Goal: Check status: Check status

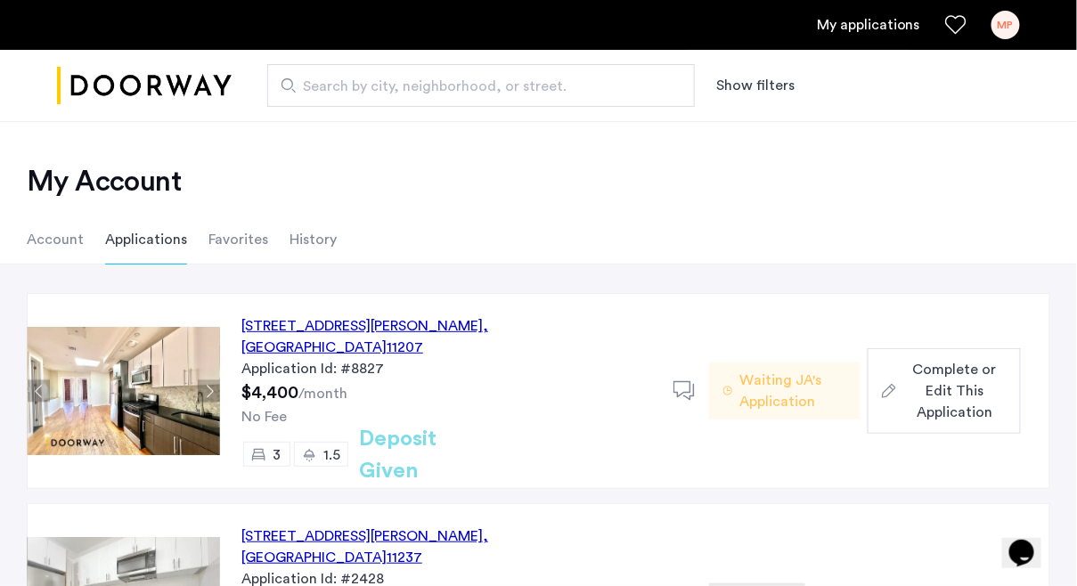
click at [555, 186] on h2 "My Account" at bounding box center [538, 182] width 1023 height 36
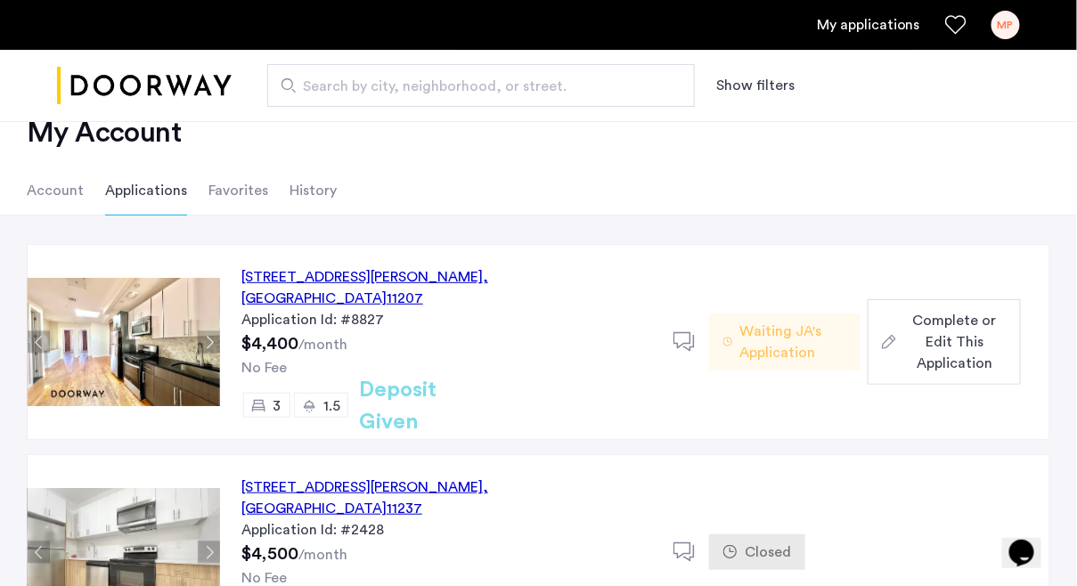
scroll to position [59, 0]
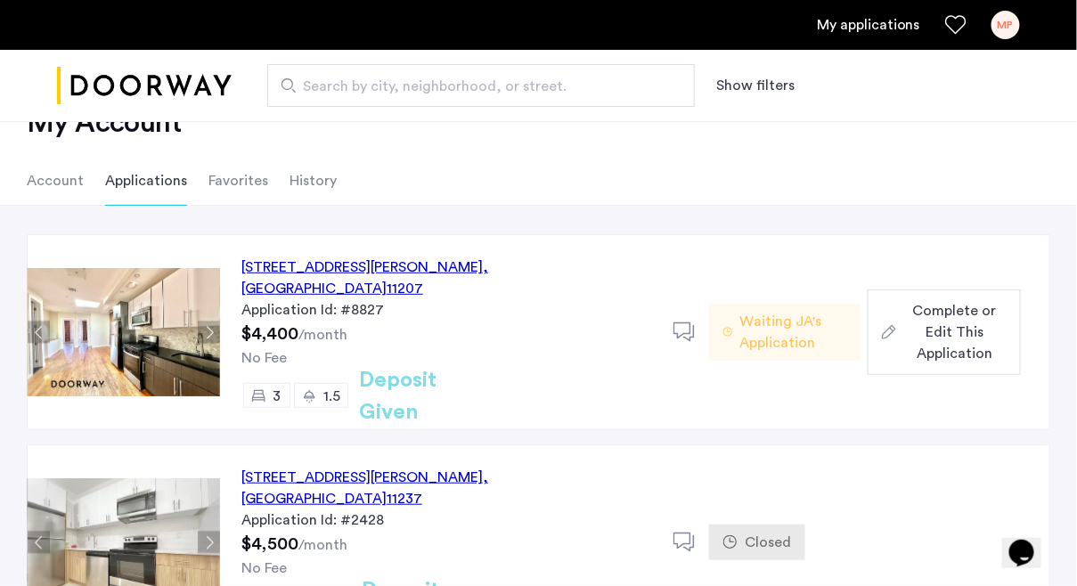
click at [208, 322] on button "Next apartment" at bounding box center [209, 333] width 22 height 22
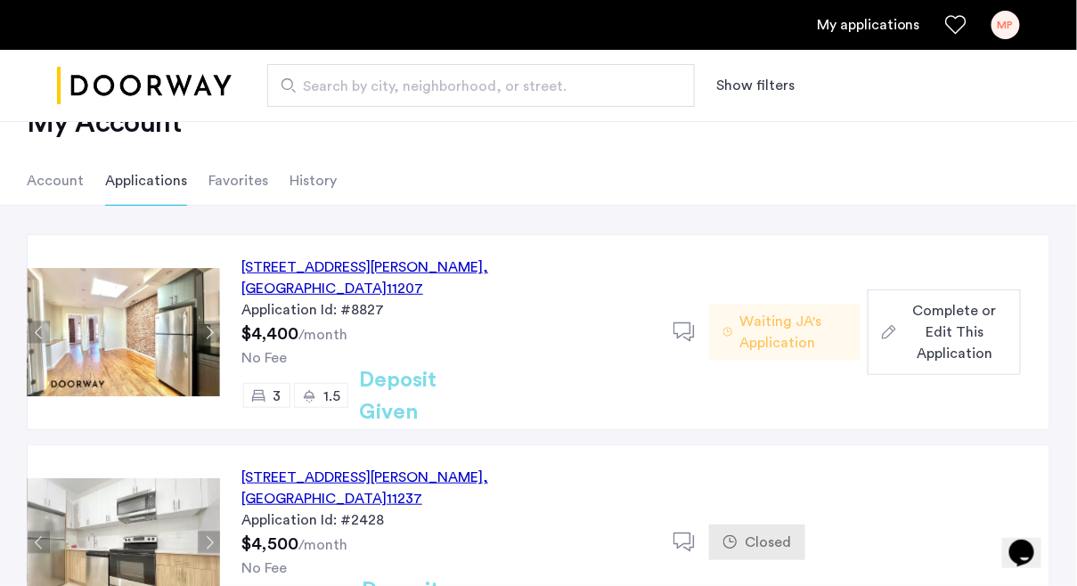
click at [208, 322] on button "Next apartment" at bounding box center [209, 333] width 22 height 22
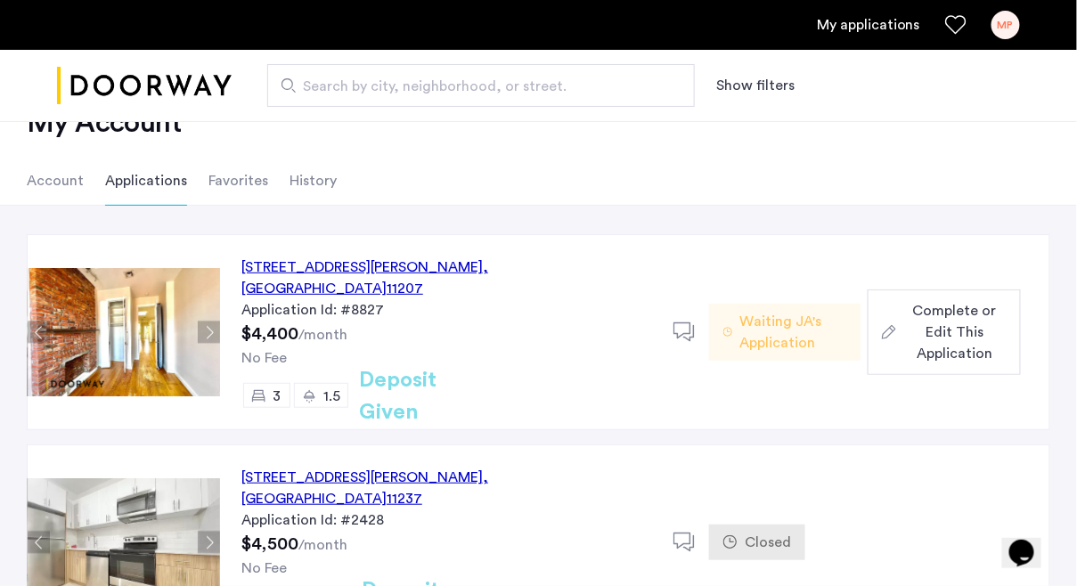
click at [208, 322] on button "Next apartment" at bounding box center [209, 333] width 22 height 22
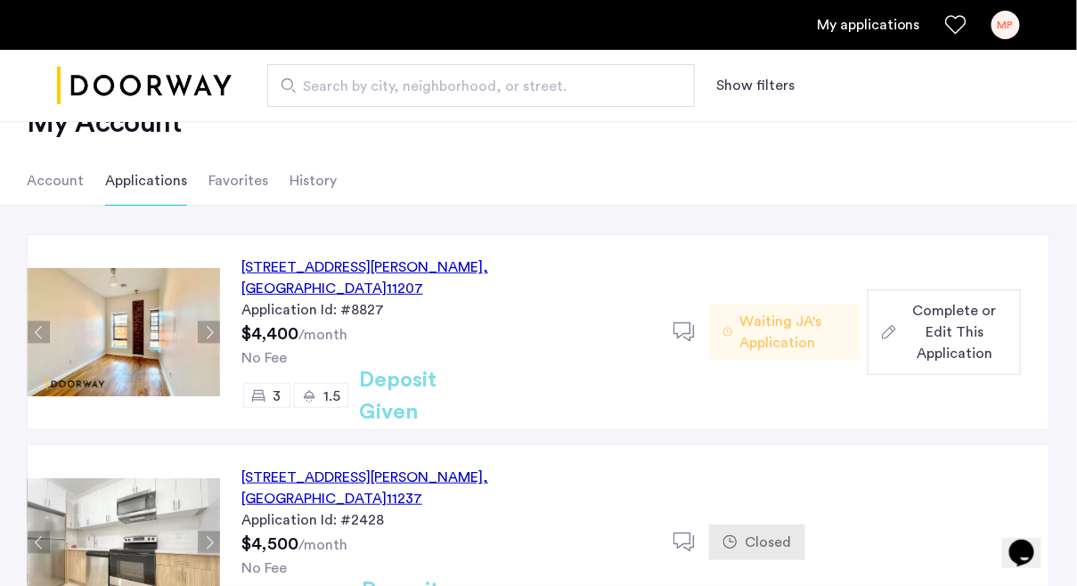
click at [208, 322] on button "Next apartment" at bounding box center [209, 333] width 22 height 22
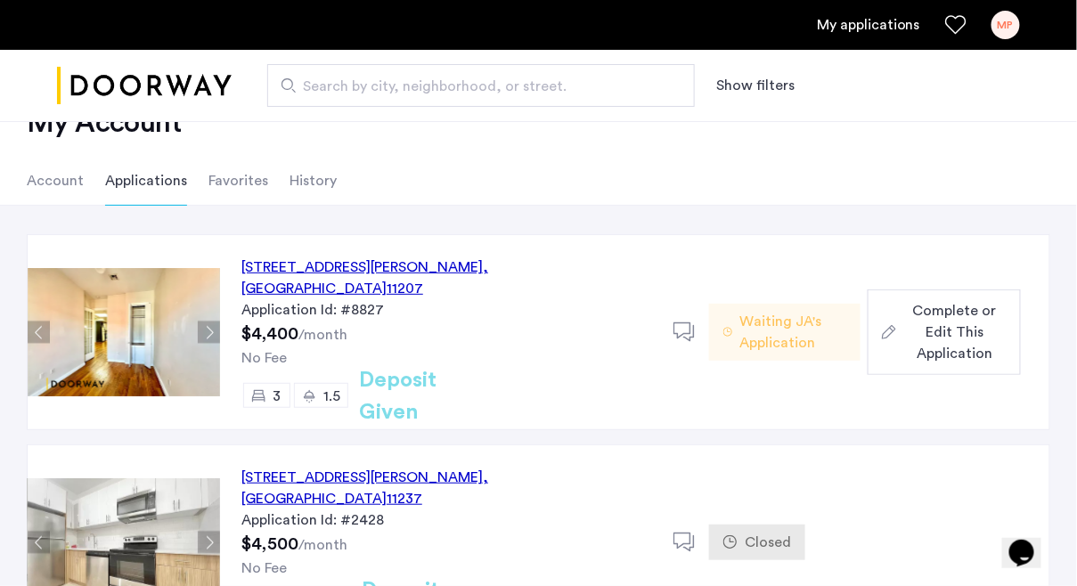
click at [208, 322] on button "Next apartment" at bounding box center [209, 333] width 22 height 22
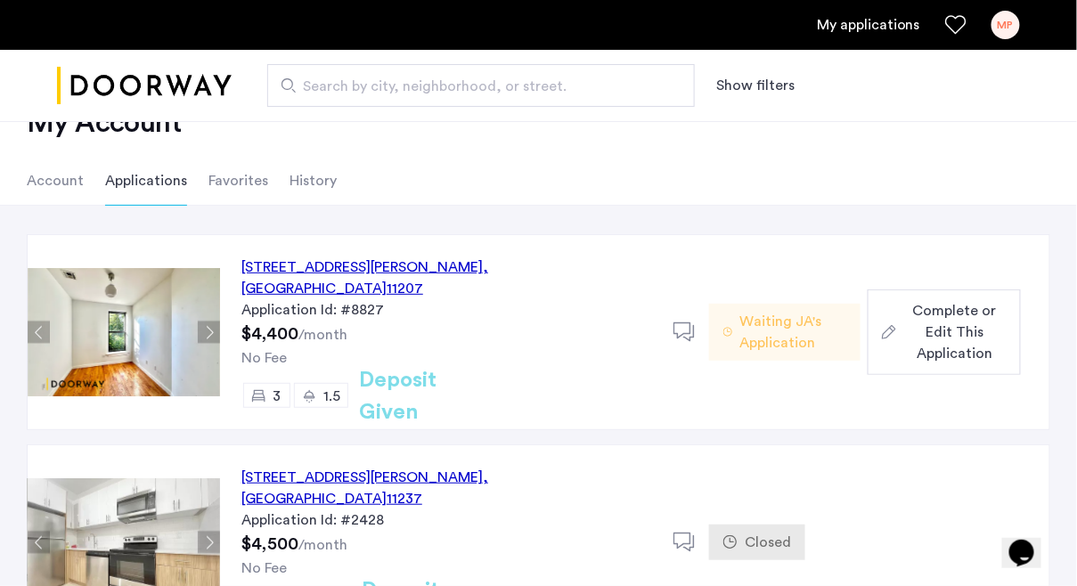
click at [208, 322] on button "Next apartment" at bounding box center [209, 333] width 22 height 22
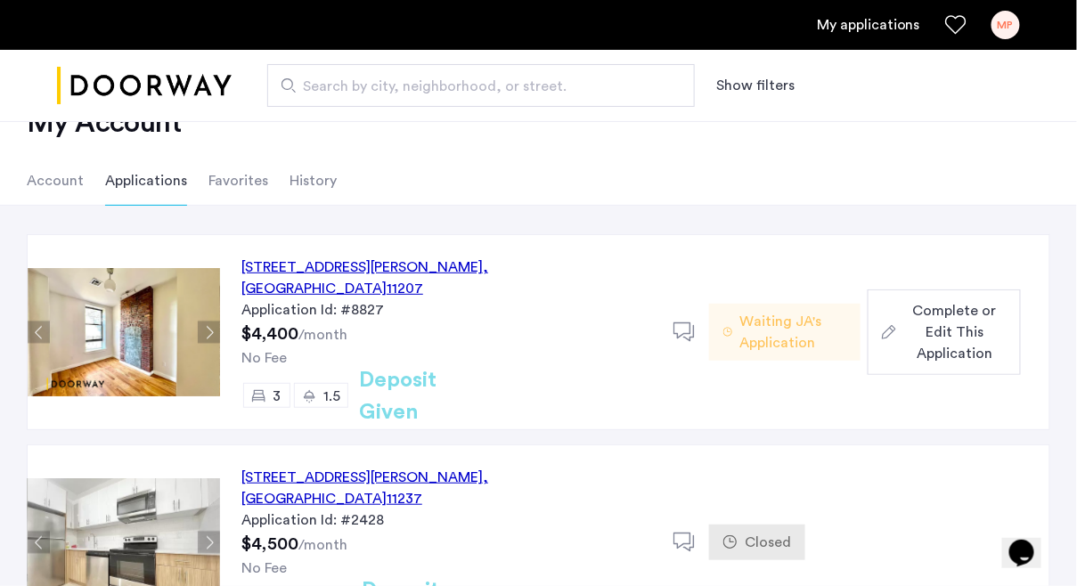
click at [208, 322] on button "Next apartment" at bounding box center [209, 333] width 22 height 22
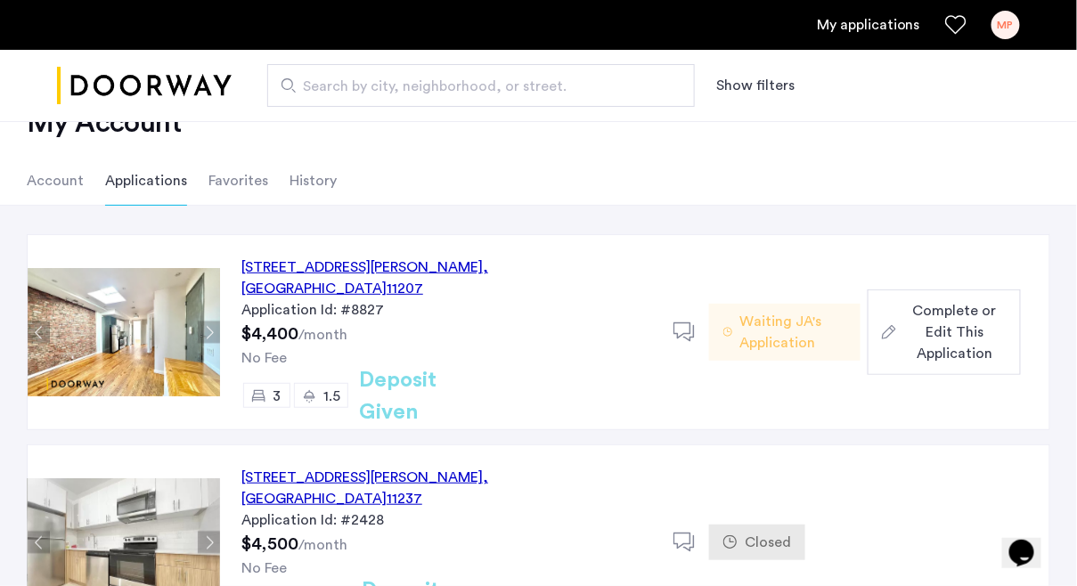
click at [208, 322] on button "Next apartment" at bounding box center [209, 333] width 22 height 22
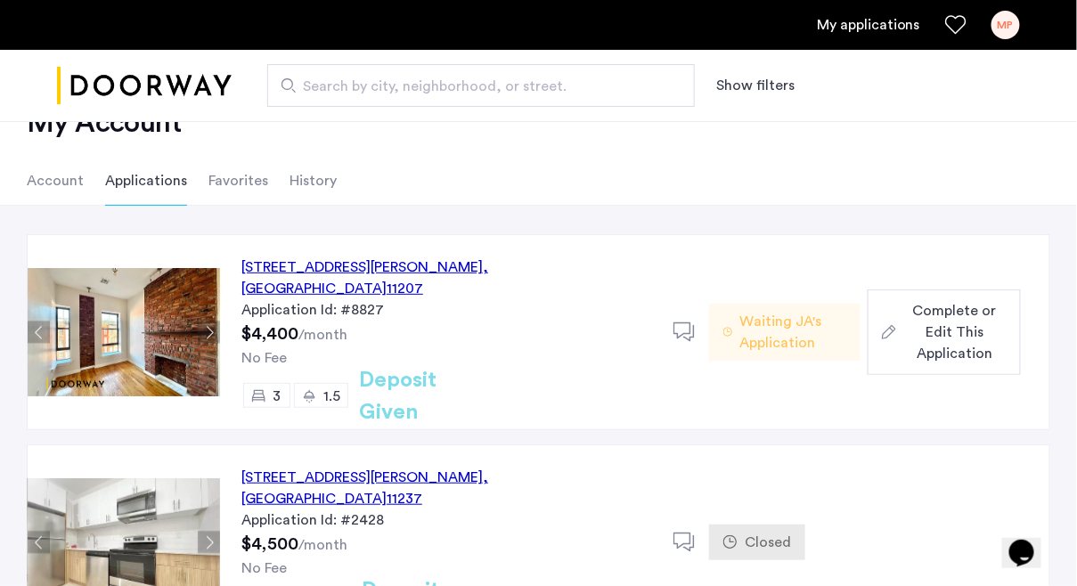
click at [208, 322] on button "Next apartment" at bounding box center [209, 333] width 22 height 22
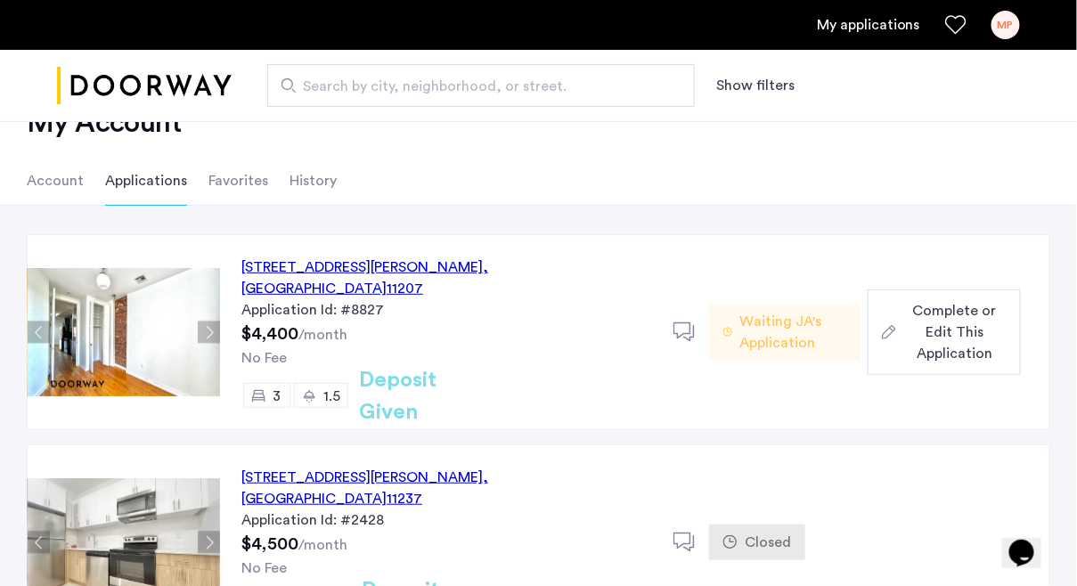
click at [208, 322] on button "Next apartment" at bounding box center [209, 333] width 22 height 22
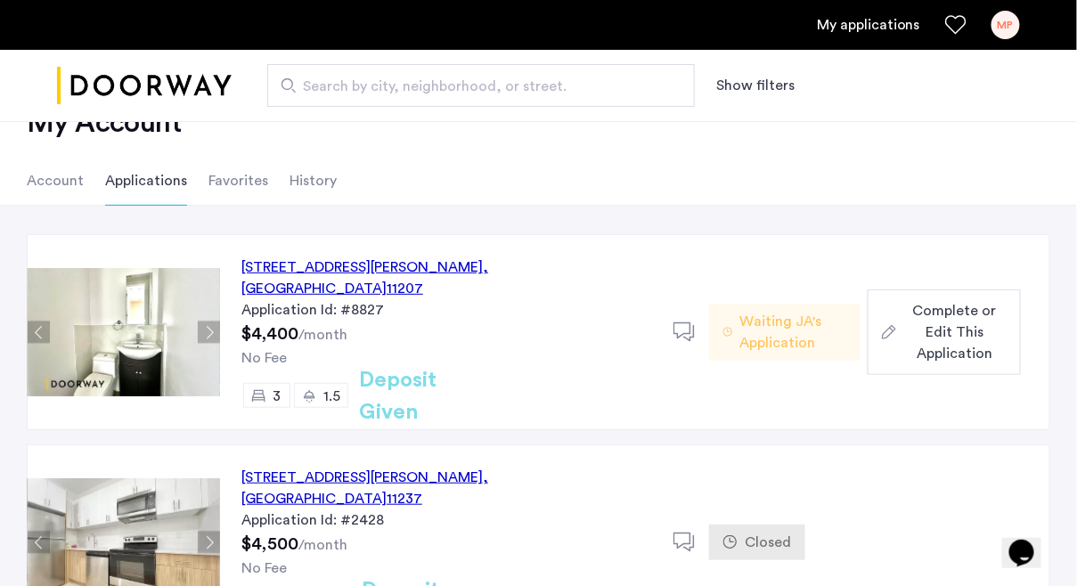
click at [208, 322] on button "Next apartment" at bounding box center [209, 333] width 22 height 22
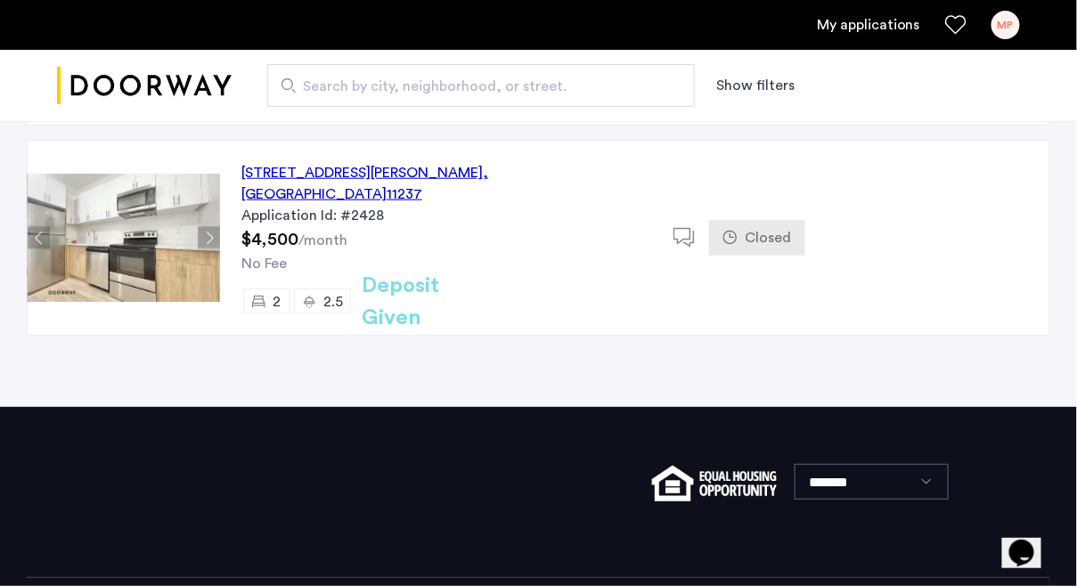
scroll to position [340, 0]
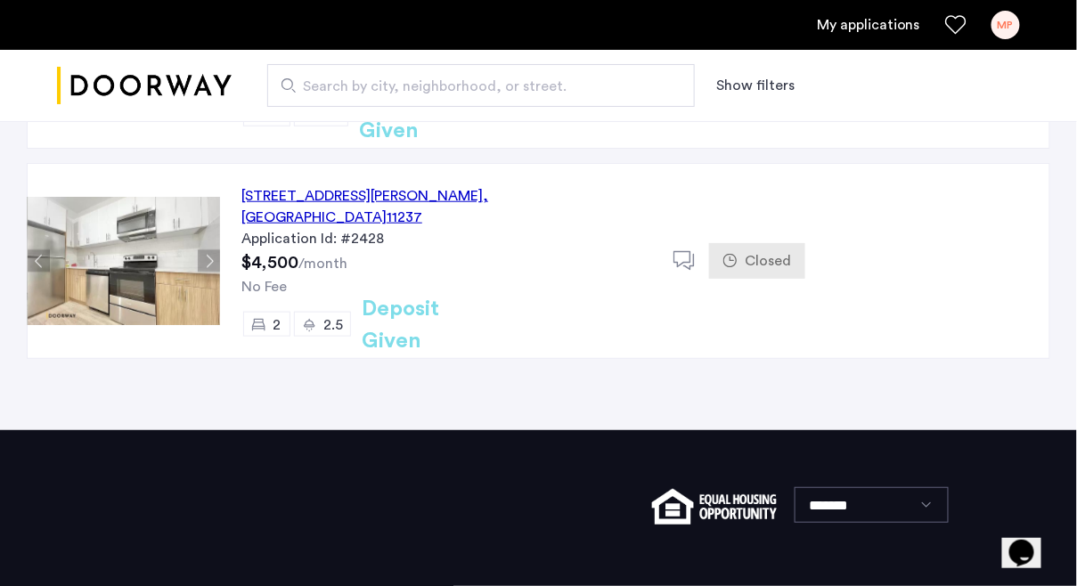
click at [209, 250] on button "Next apartment" at bounding box center [209, 261] width 22 height 22
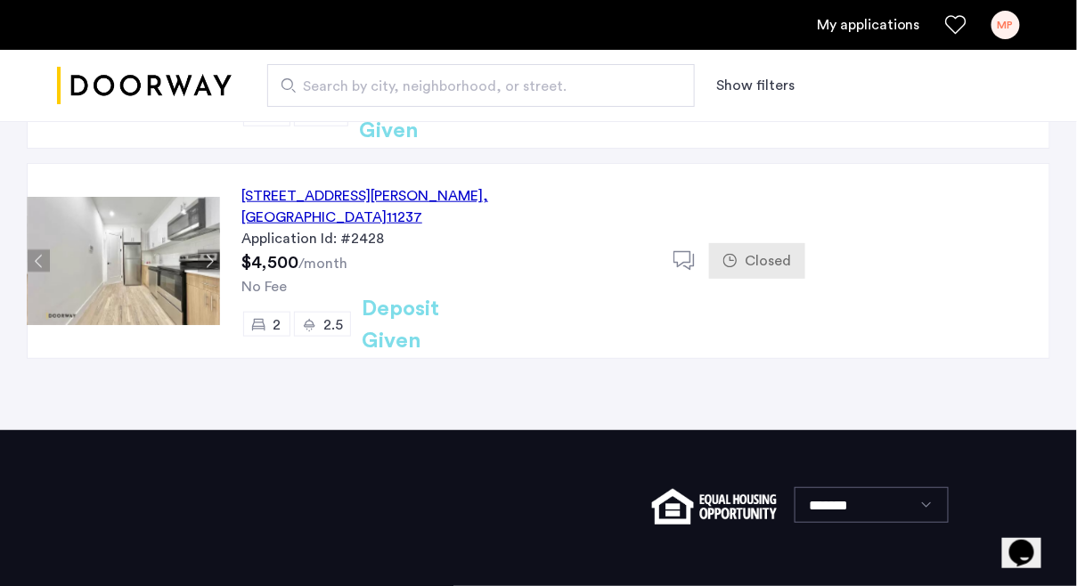
click at [209, 250] on button "Next apartment" at bounding box center [209, 261] width 22 height 22
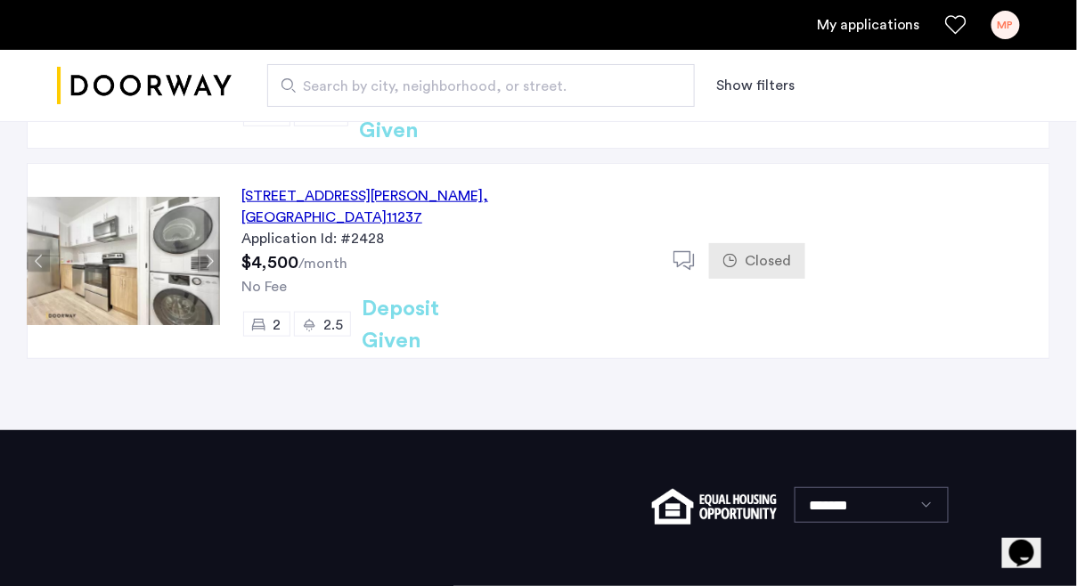
click at [37, 250] on button "Previous apartment" at bounding box center [39, 261] width 22 height 22
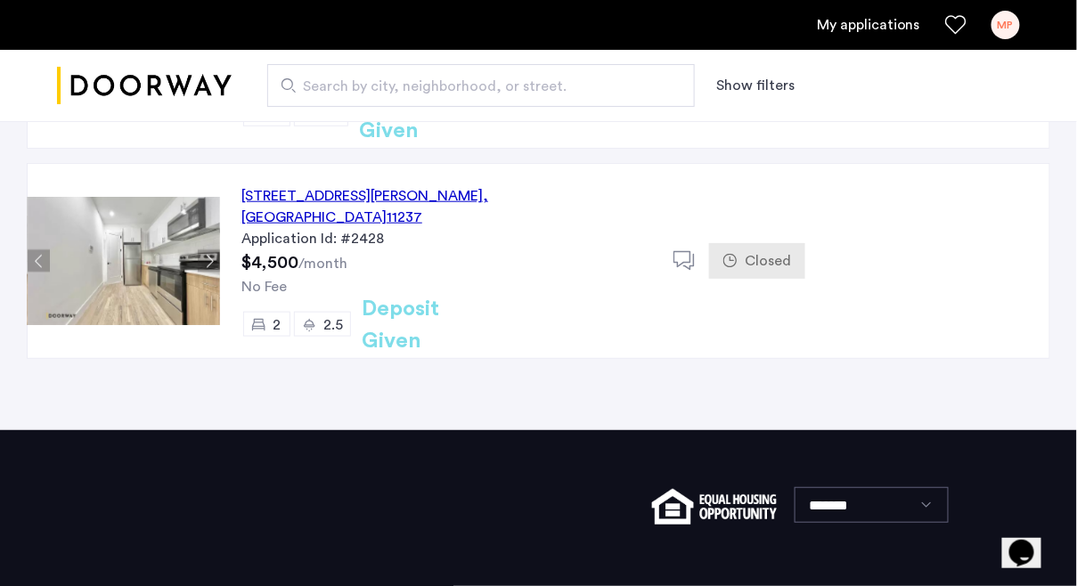
click at [205, 250] on button "Next apartment" at bounding box center [209, 261] width 22 height 22
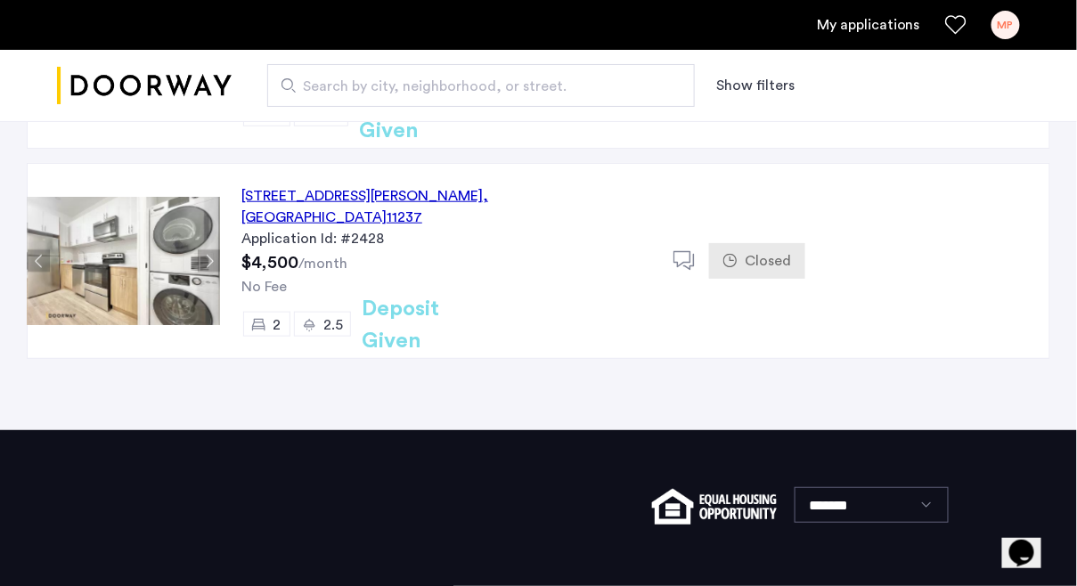
click at [205, 250] on button "Next apartment" at bounding box center [209, 261] width 22 height 22
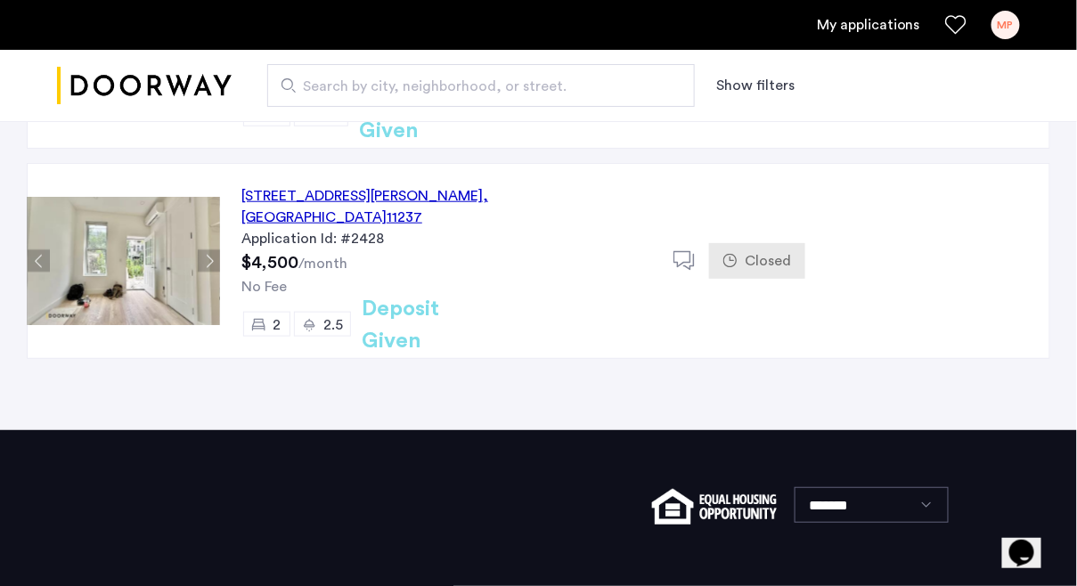
click at [205, 250] on button "Next apartment" at bounding box center [209, 261] width 22 height 22
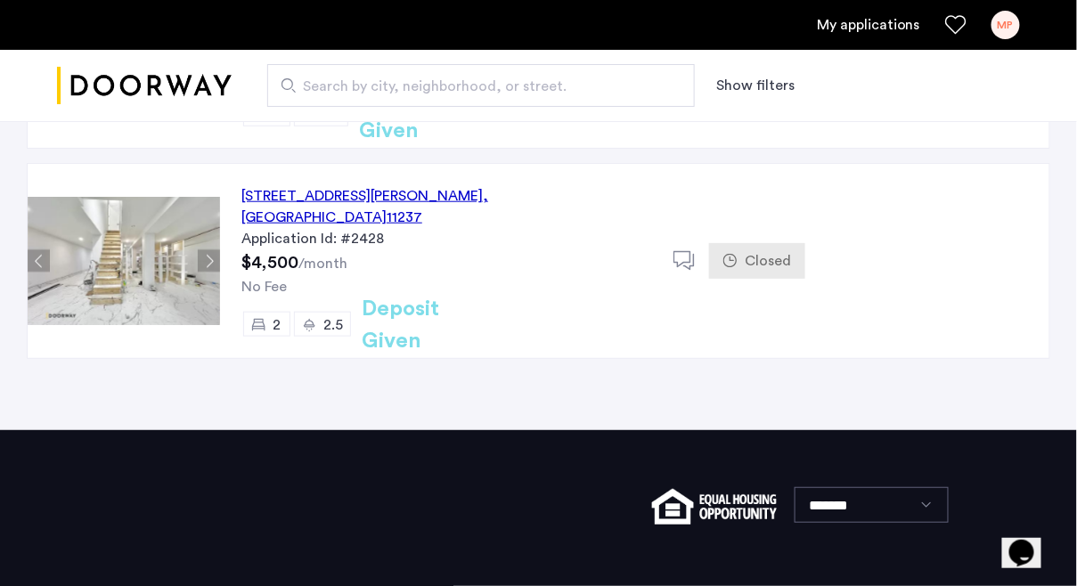
click at [205, 250] on button "Next apartment" at bounding box center [209, 261] width 22 height 22
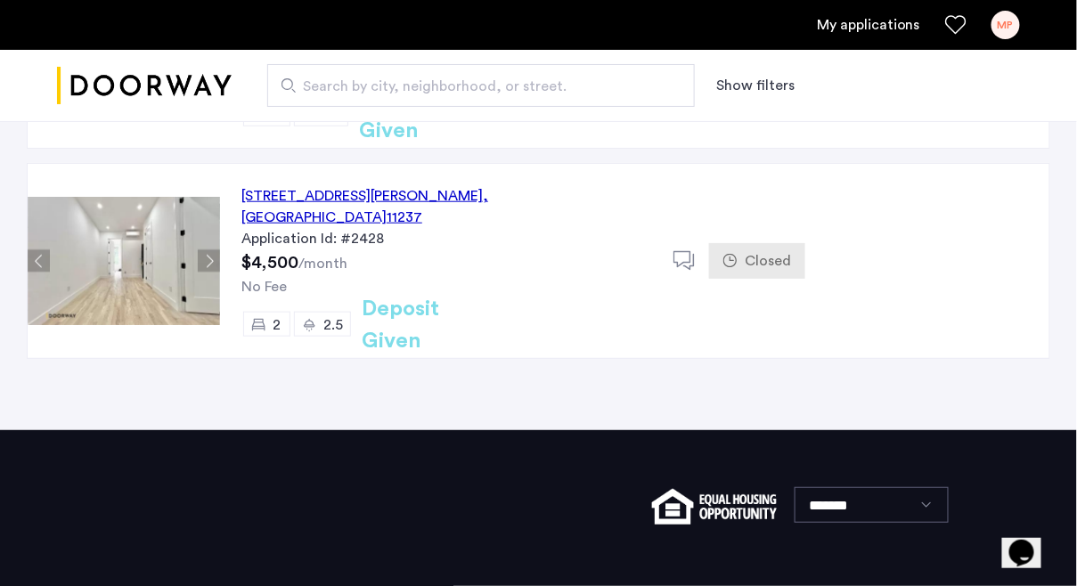
click at [207, 250] on button "Next apartment" at bounding box center [209, 261] width 22 height 22
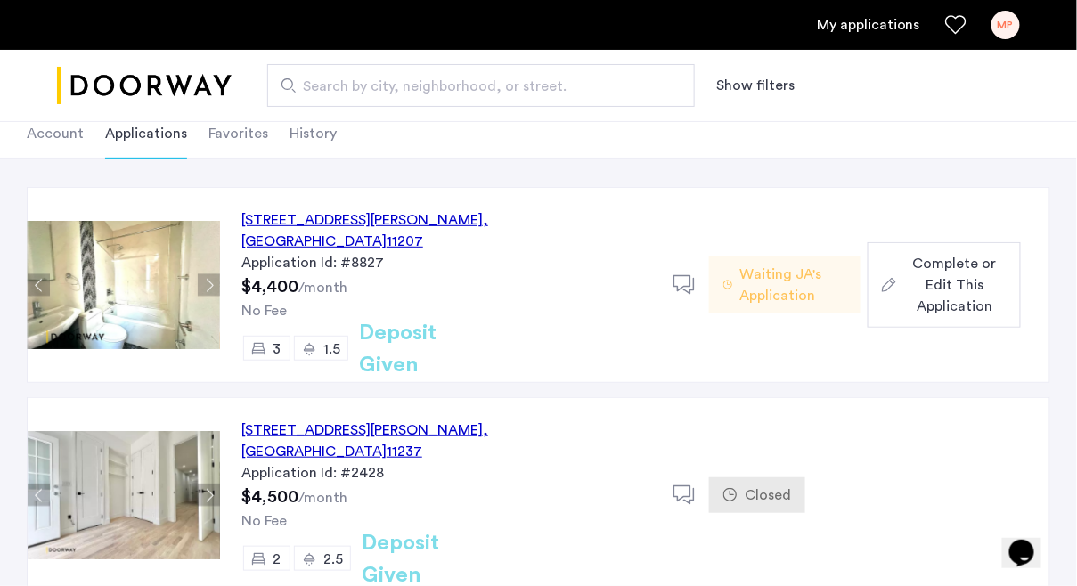
scroll to position [103, 0]
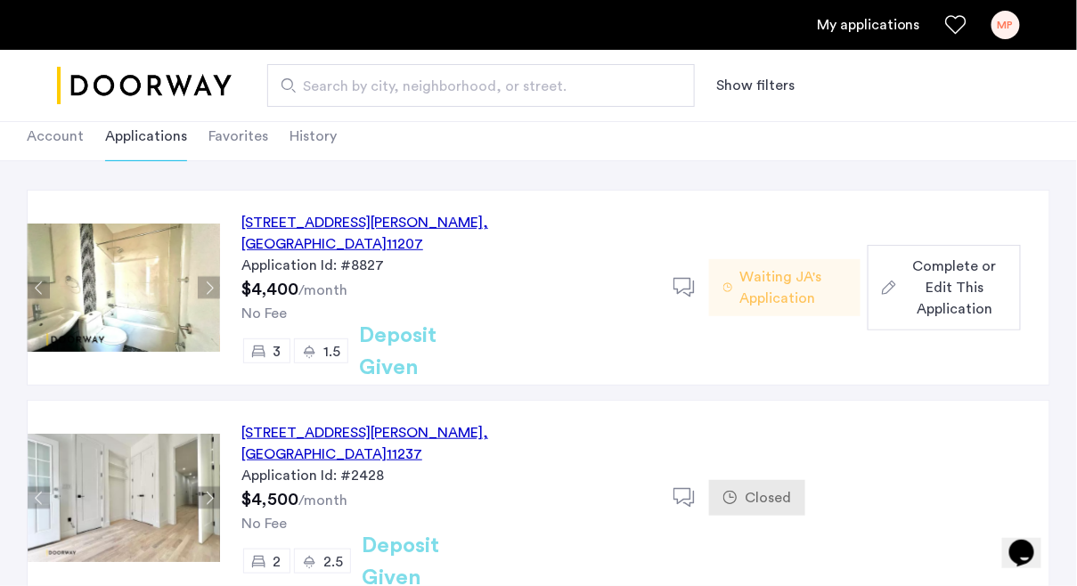
click at [559, 371] on div "[STREET_ADDRESS][PERSON_NAME] Application Id: #8827 $4,400 /month No Fee 3 1.5 …" at bounding box center [538, 393] width 1023 height 406
click at [563, 366] on div "[STREET_ADDRESS][PERSON_NAME] Application Id: #8827 $4,400 /month No Fee 3 1.5 …" at bounding box center [538, 392] width 1023 height 406
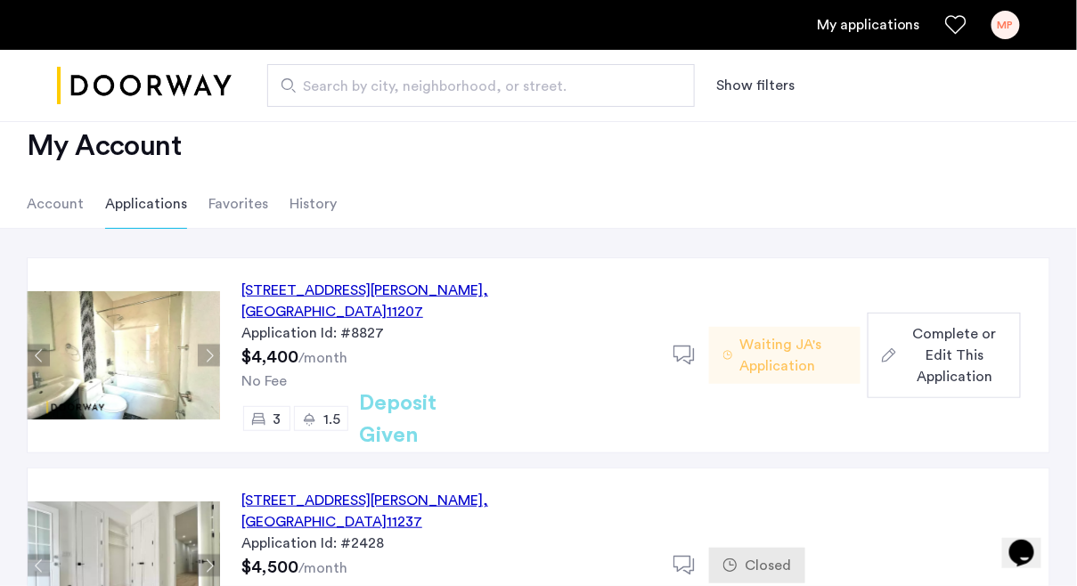
scroll to position [0, 0]
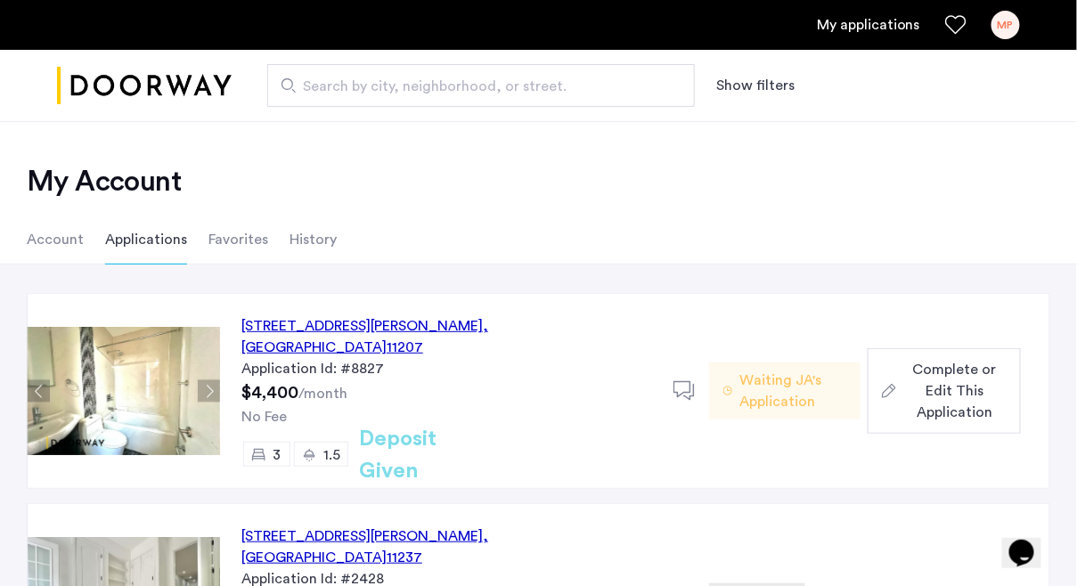
click at [240, 245] on li "Favorites" at bounding box center [238, 240] width 60 height 50
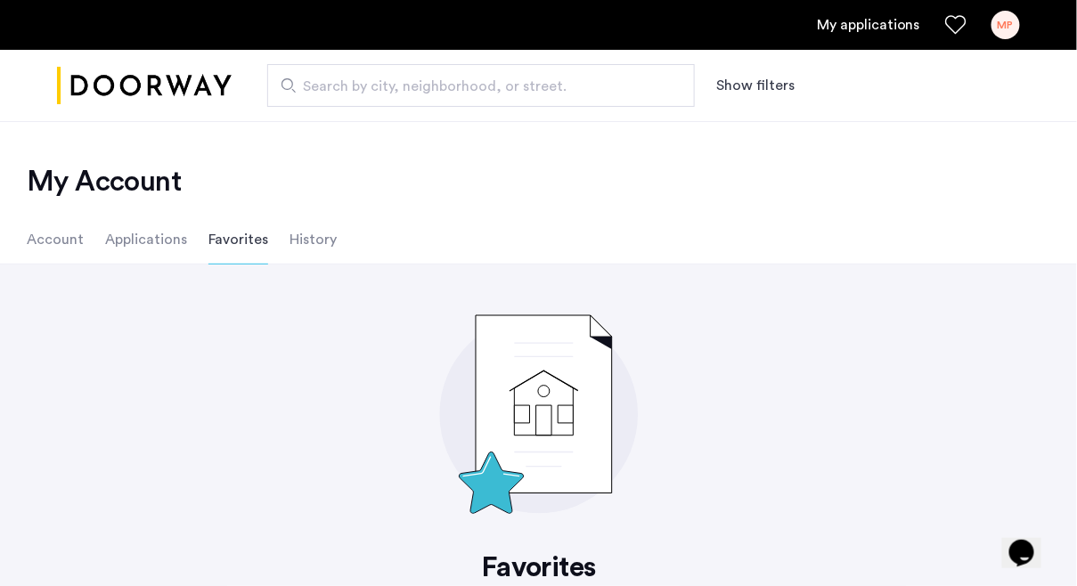
click at [315, 244] on li "History" at bounding box center [312, 240] width 47 height 50
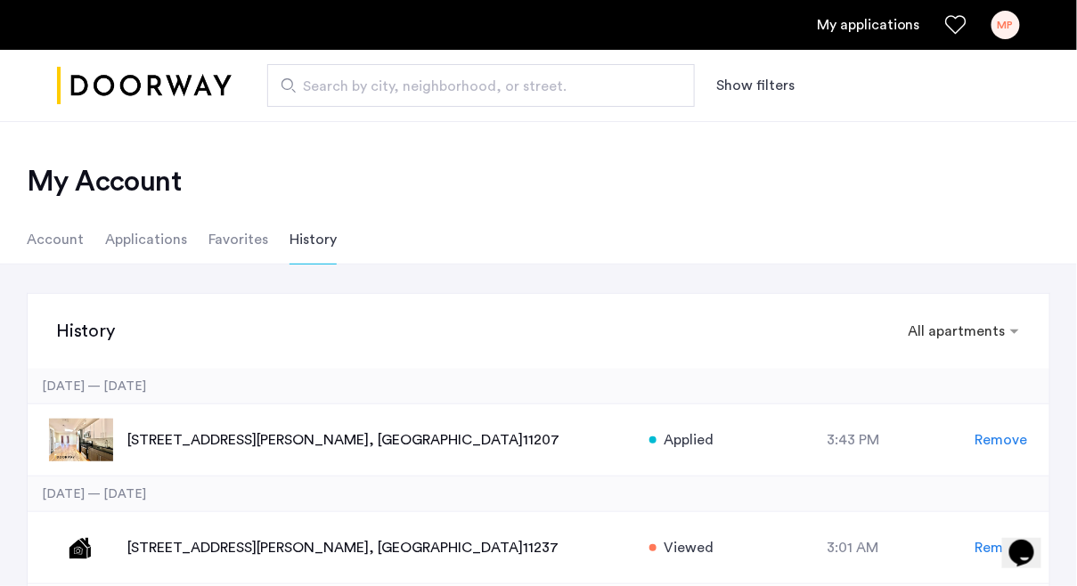
click at [226, 231] on li "Favorites" at bounding box center [238, 240] width 60 height 50
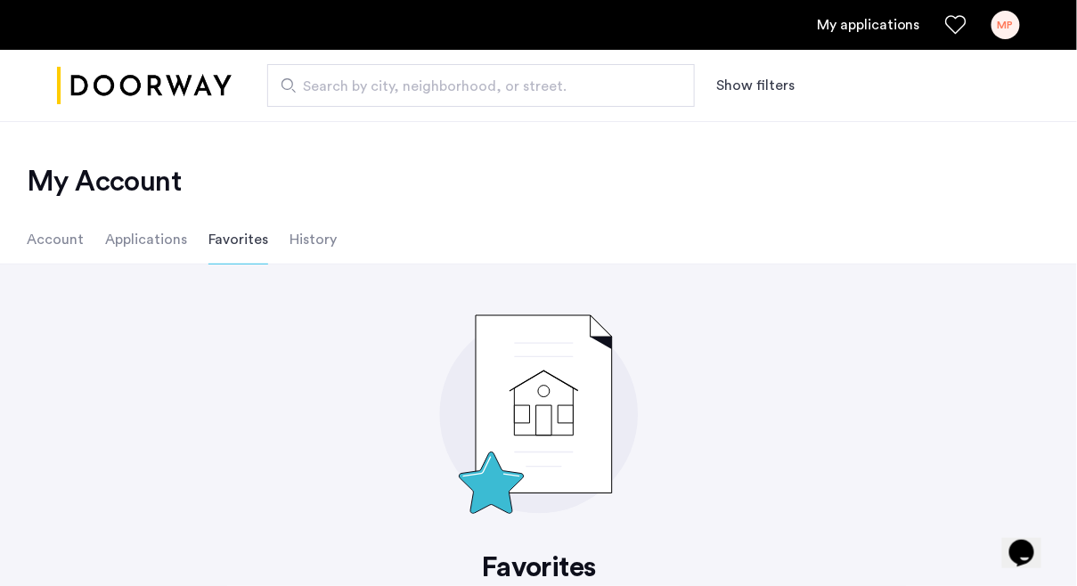
click at [324, 238] on li "History" at bounding box center [312, 240] width 47 height 50
